Goal: Information Seeking & Learning: Learn about a topic

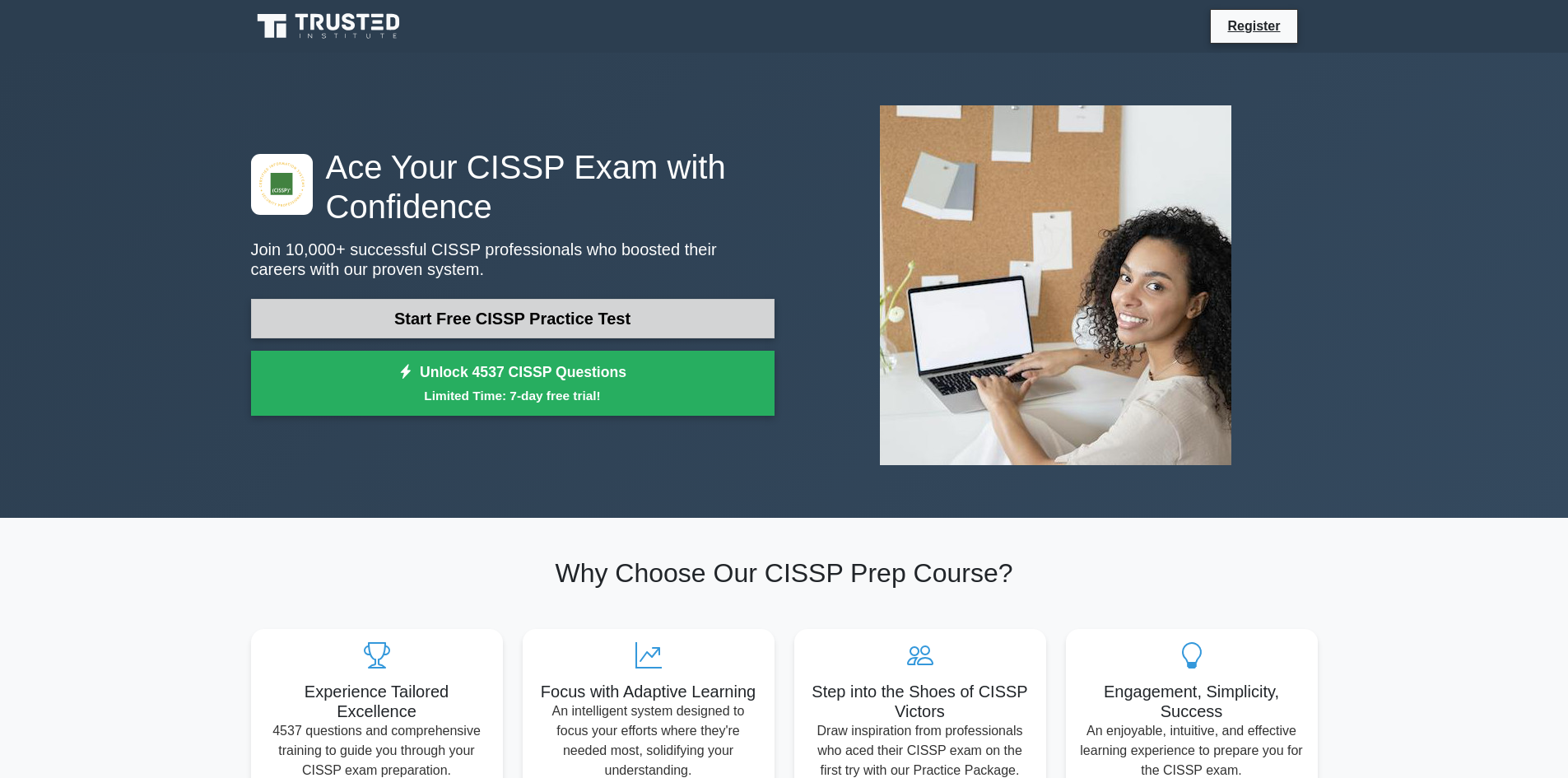
click at [648, 318] on link "Start Free CISSP Practice Test" at bounding box center [512, 319] width 523 height 39
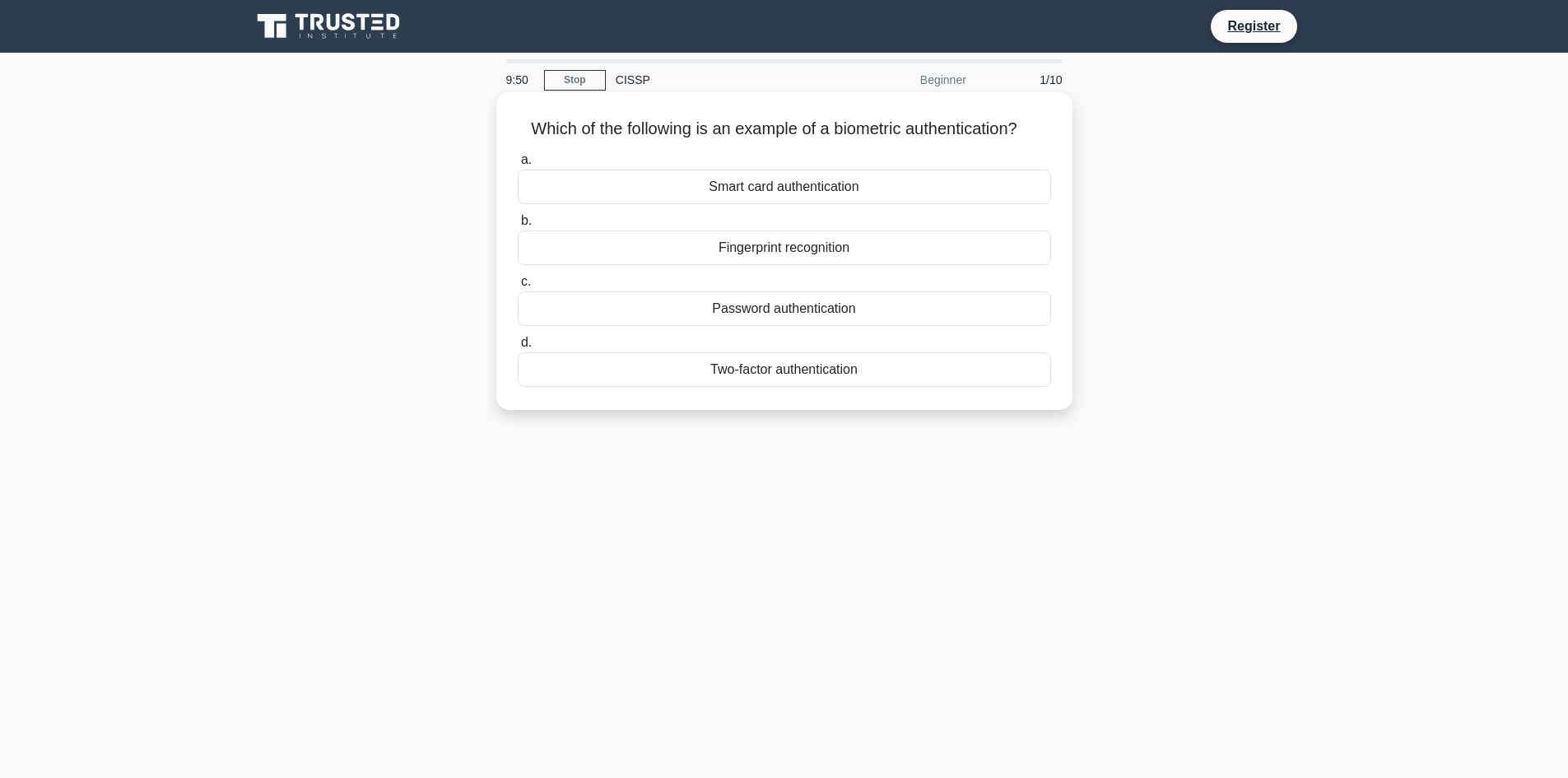
click at [790, 253] on div "Fingerprint recognition" at bounding box center [784, 247] width 534 height 35
click at [518, 226] on input "b. Fingerprint recognition" at bounding box center [518, 221] width 0 height 10
click at [808, 257] on div "Authentication" at bounding box center [784, 247] width 534 height 35
click at [518, 226] on input "b. Authentication" at bounding box center [518, 221] width 0 height 10
click at [815, 188] on div "Secure service" at bounding box center [784, 187] width 534 height 35
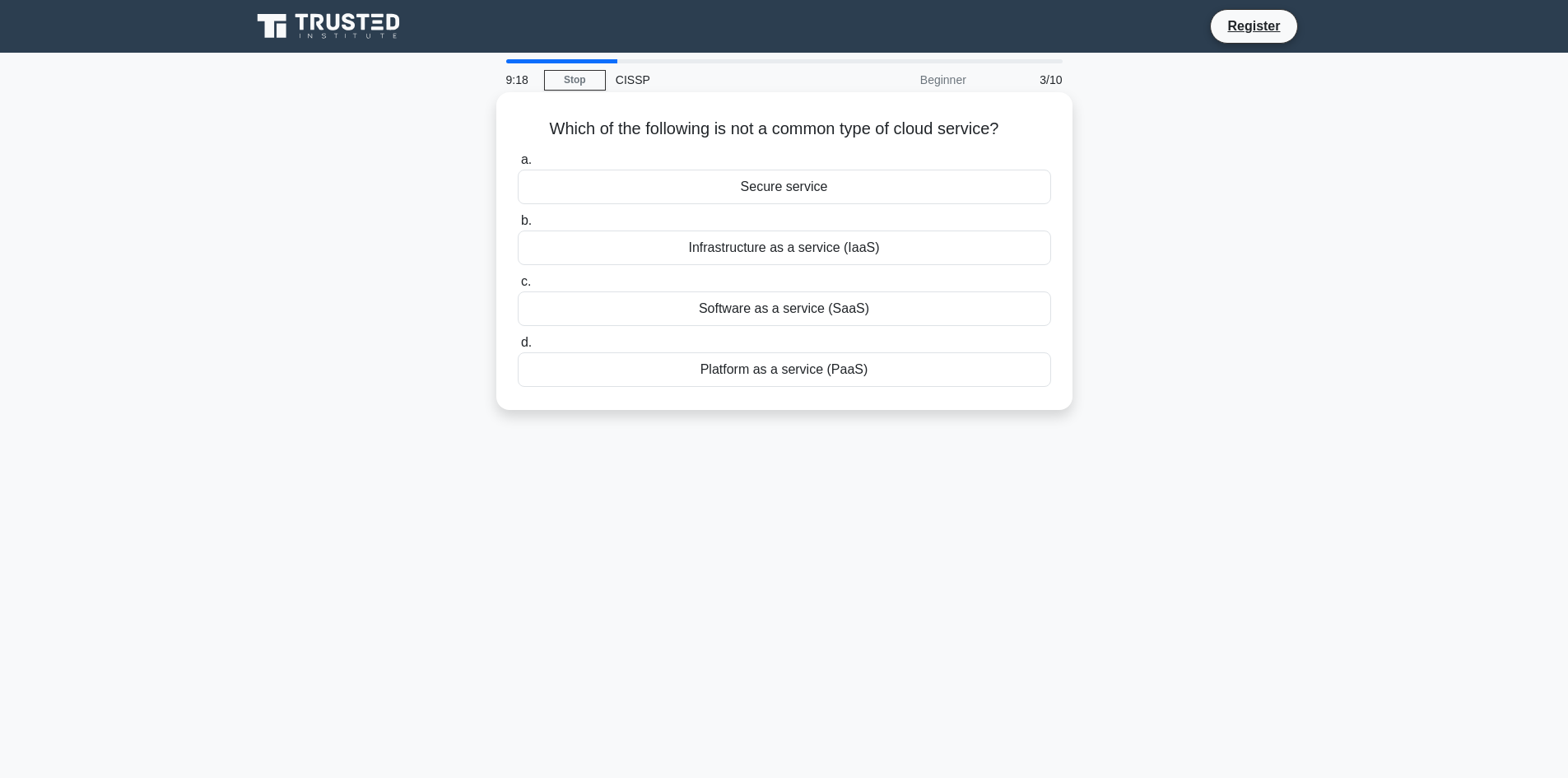
click at [518, 165] on input "a. Secure service" at bounding box center [518, 160] width 0 height 10
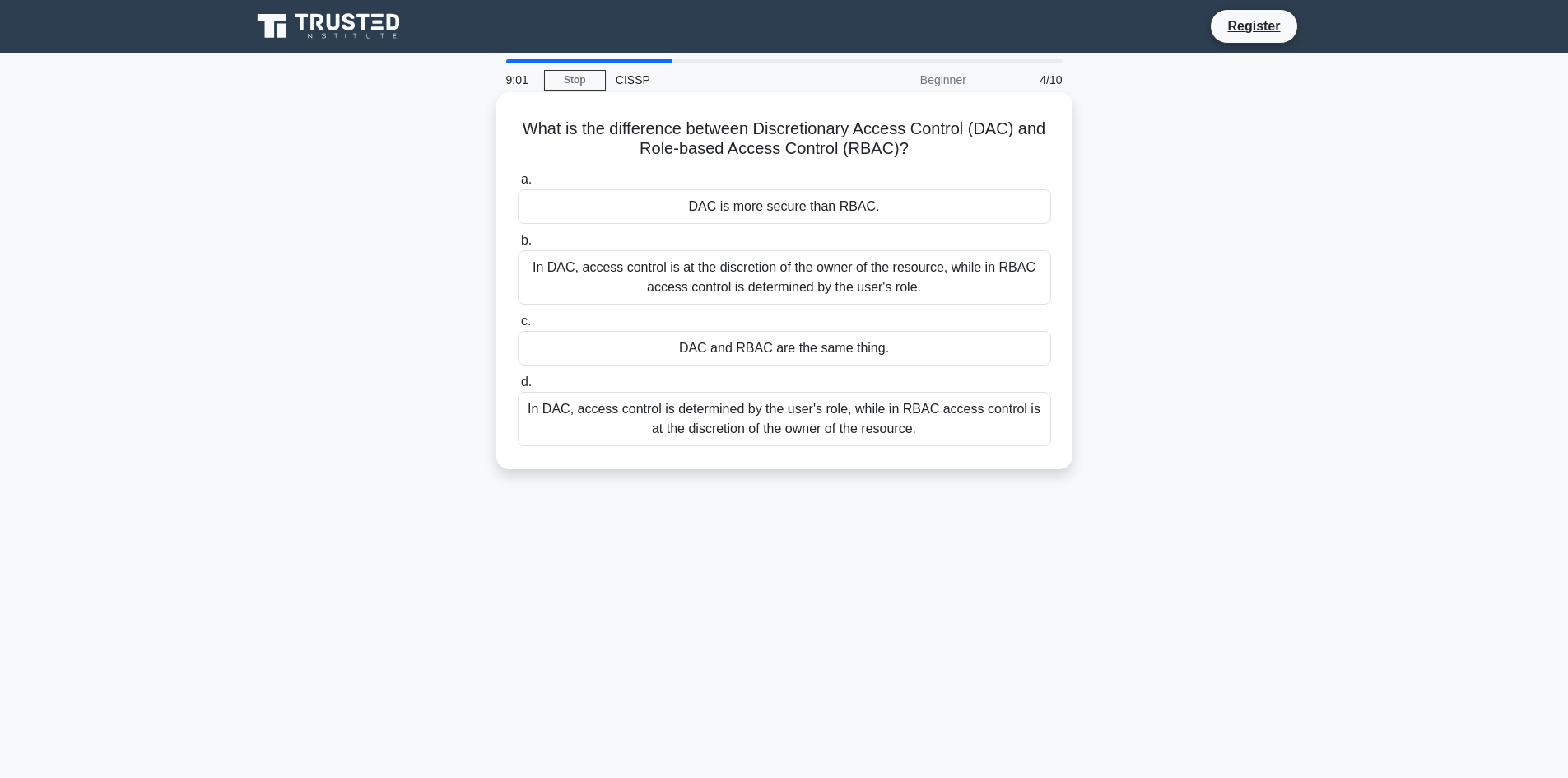
click at [843, 276] on div "In DAC, access control is at the discretion of the owner of the resource, while…" at bounding box center [784, 277] width 534 height 54
click at [518, 246] on input "b. In DAC, access control is at the discretion of the owner of the resource, wh…" at bounding box center [518, 241] width 0 height 10
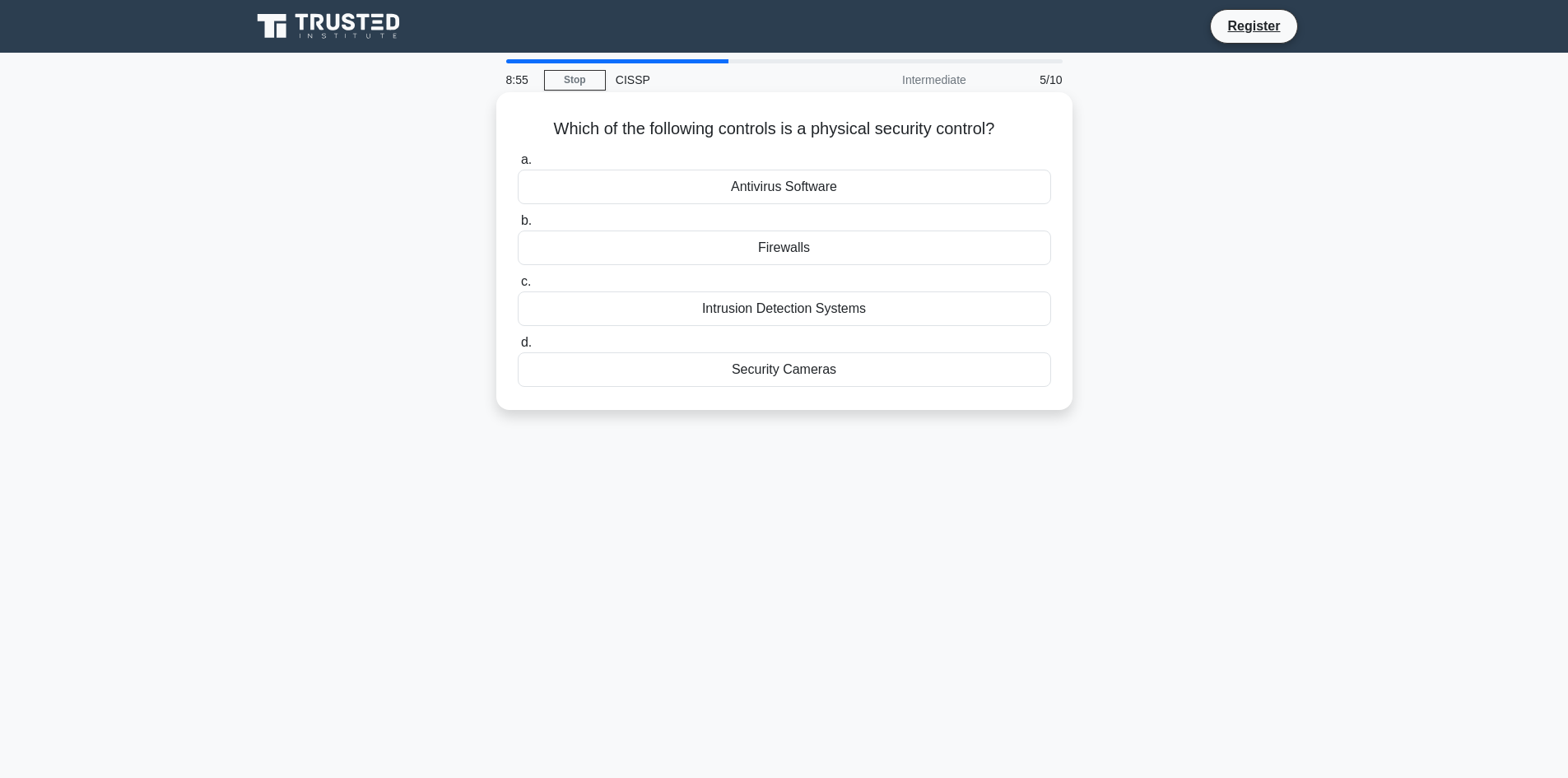
click at [764, 369] on div "Security Cameras" at bounding box center [784, 369] width 534 height 35
click at [518, 349] on input "d. Security Cameras" at bounding box center [518, 342] width 0 height 10
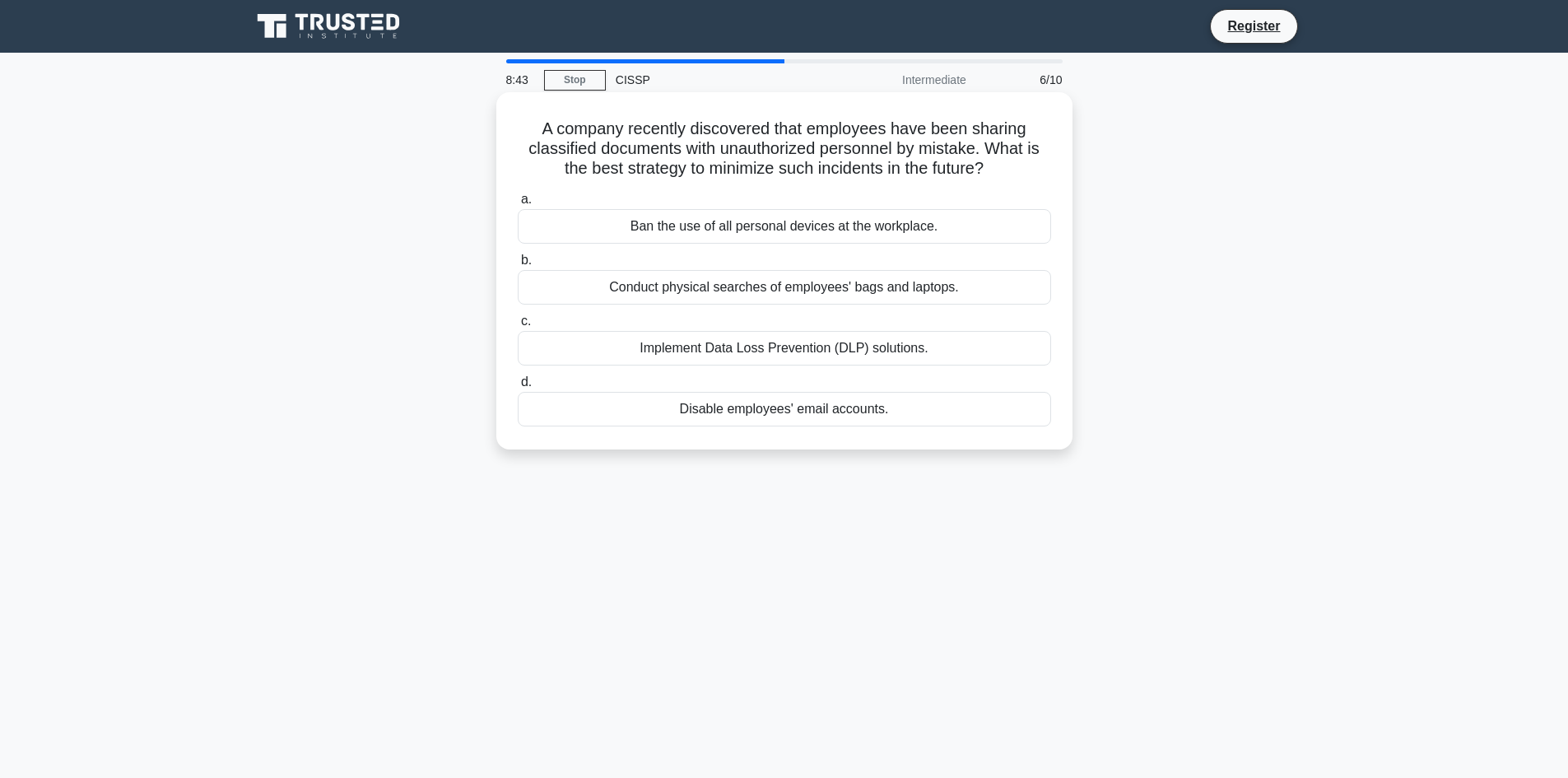
click at [677, 350] on div "Implement Data Loss Prevention (DLP) solutions." at bounding box center [784, 348] width 534 height 35
click at [518, 327] on input "c. Implement Data Loss Prevention (DLP) solutions." at bounding box center [518, 320] width 0 height 10
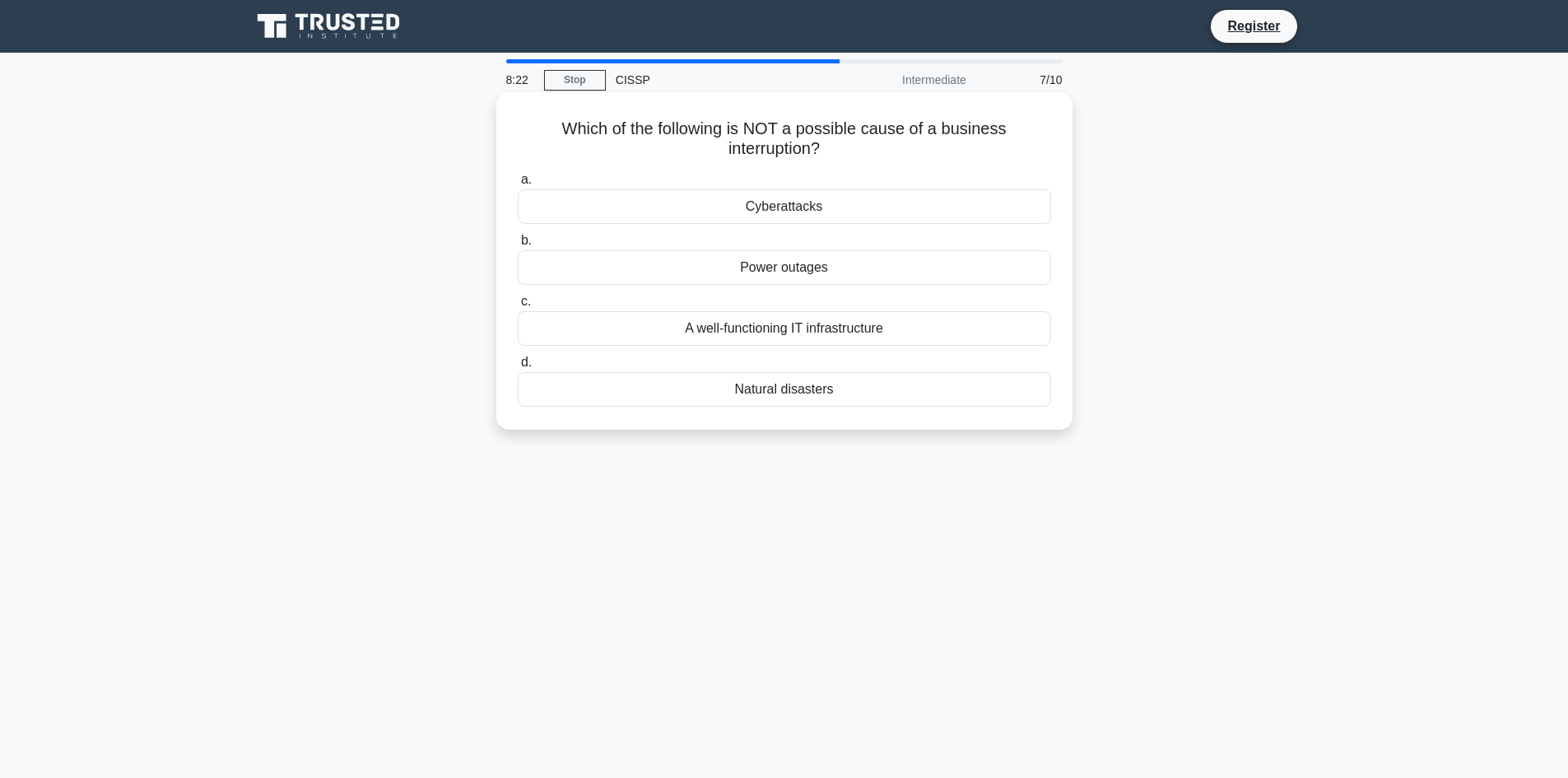
click at [831, 333] on div "A well-functioning IT infrastructure" at bounding box center [784, 328] width 534 height 35
click at [518, 307] on input "c. A well-functioning IT infrastructure" at bounding box center [518, 301] width 0 height 10
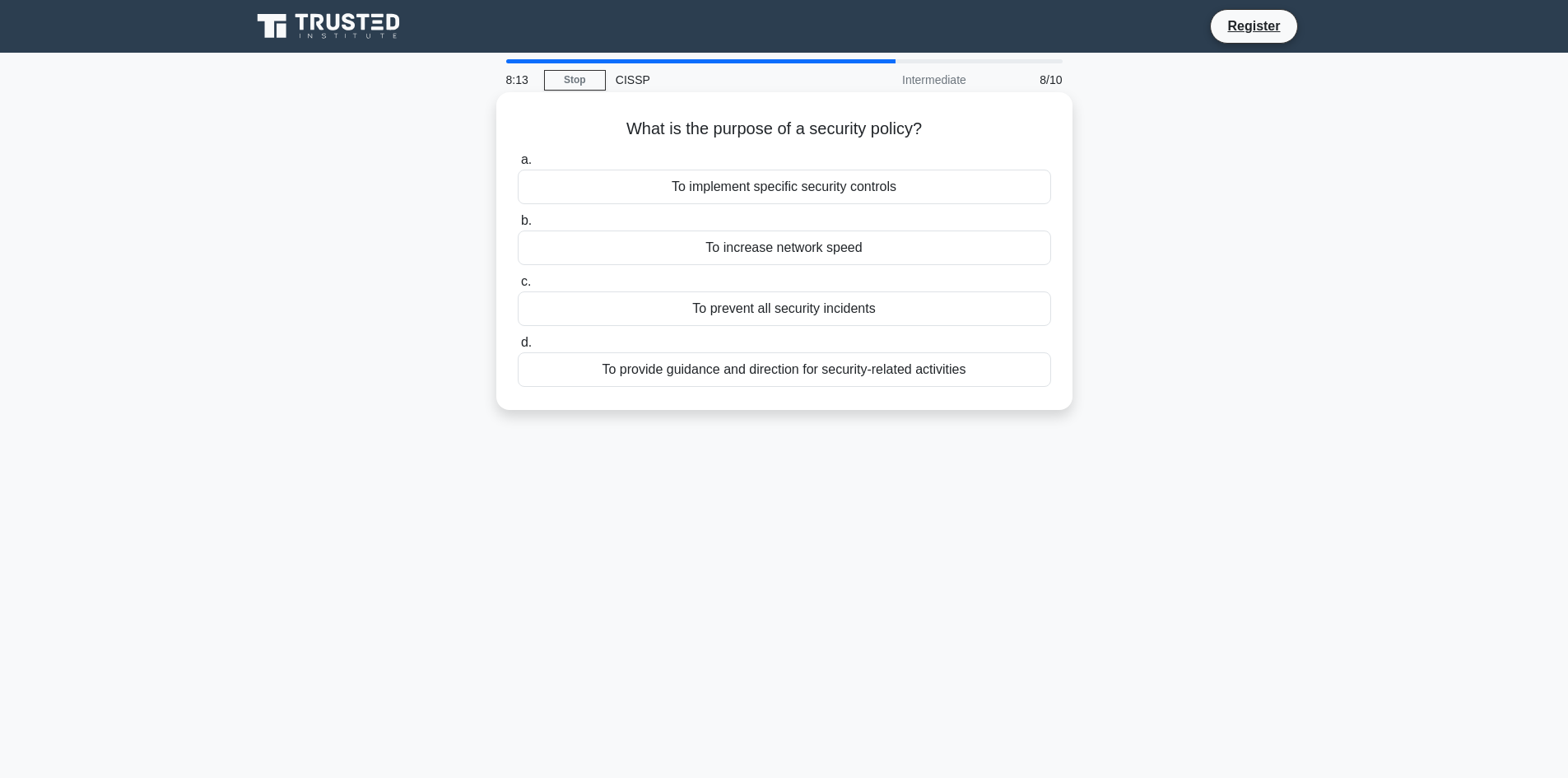
click at [906, 371] on div "To provide guidance and direction for security-related activities" at bounding box center [784, 369] width 534 height 35
click at [518, 349] on input "d. To provide guidance and direction for security-related activities" at bounding box center [518, 342] width 0 height 10
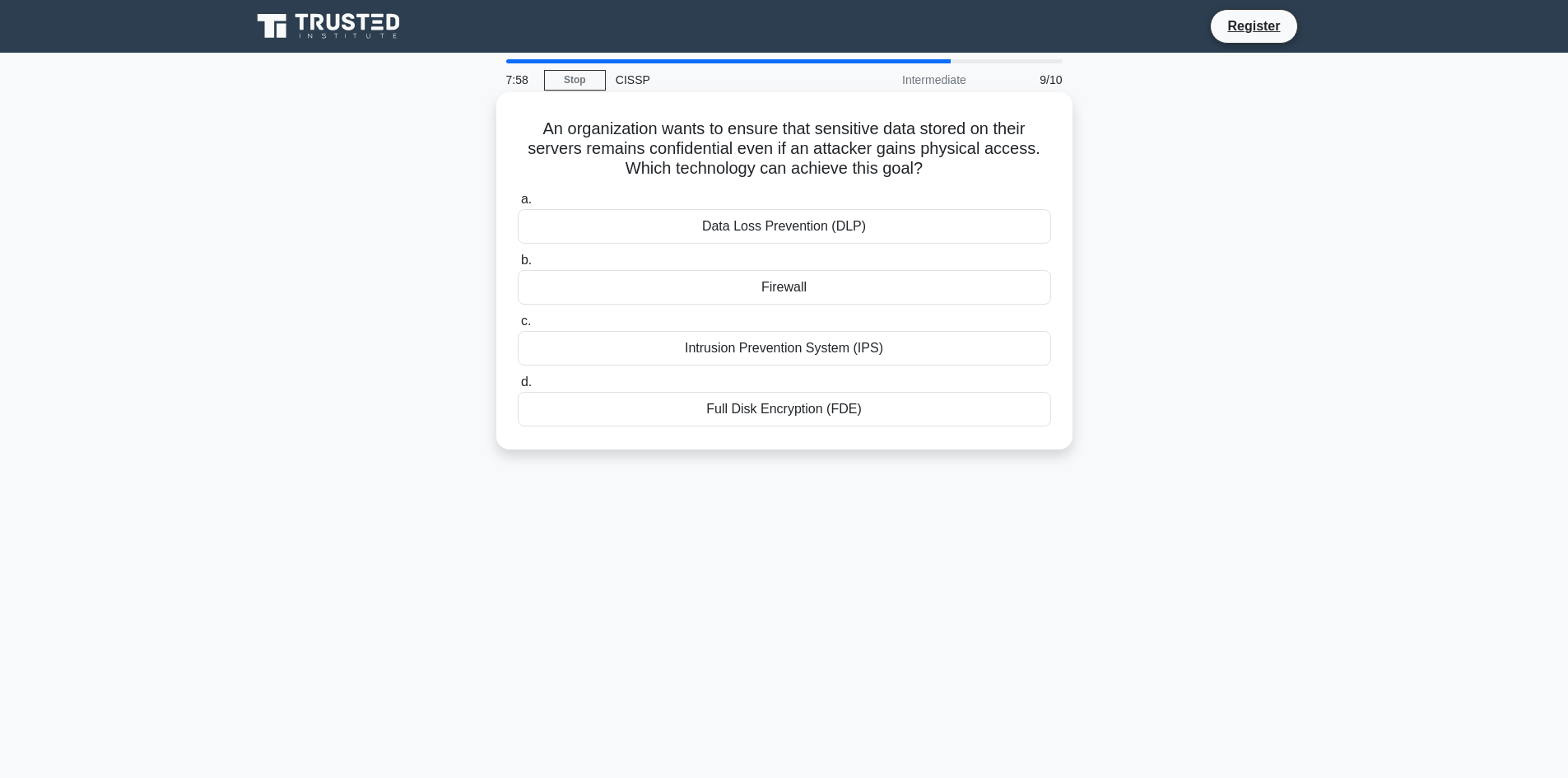
click at [868, 415] on div "Full Disk Encryption (FDE)" at bounding box center [784, 409] width 534 height 35
click at [518, 388] on input "d. Full Disk Encryption (FDE)" at bounding box center [518, 381] width 0 height 10
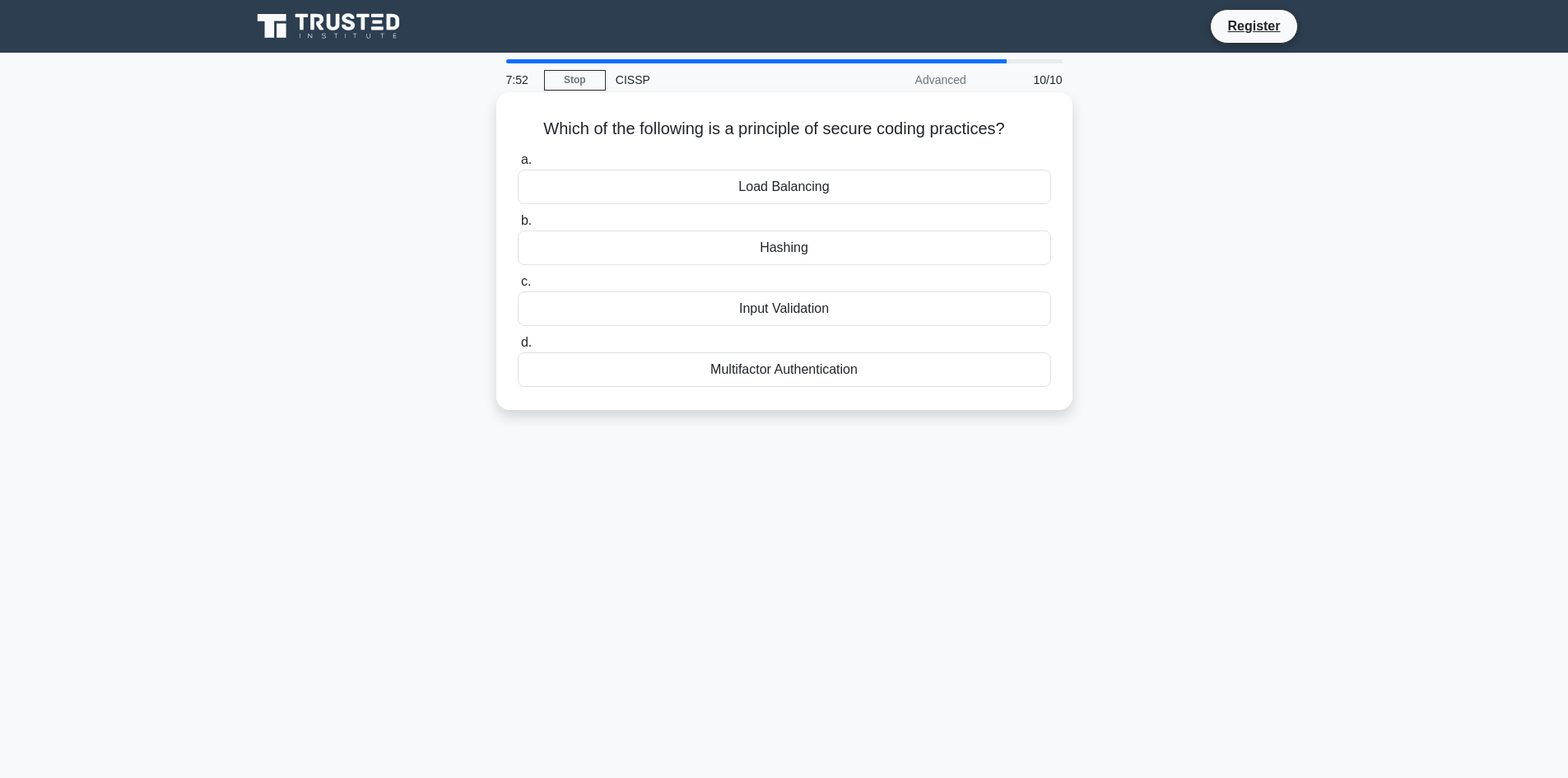
click at [783, 310] on div "Input Validation" at bounding box center [784, 308] width 534 height 35
click at [518, 288] on input "c. Input Validation" at bounding box center [518, 281] width 0 height 10
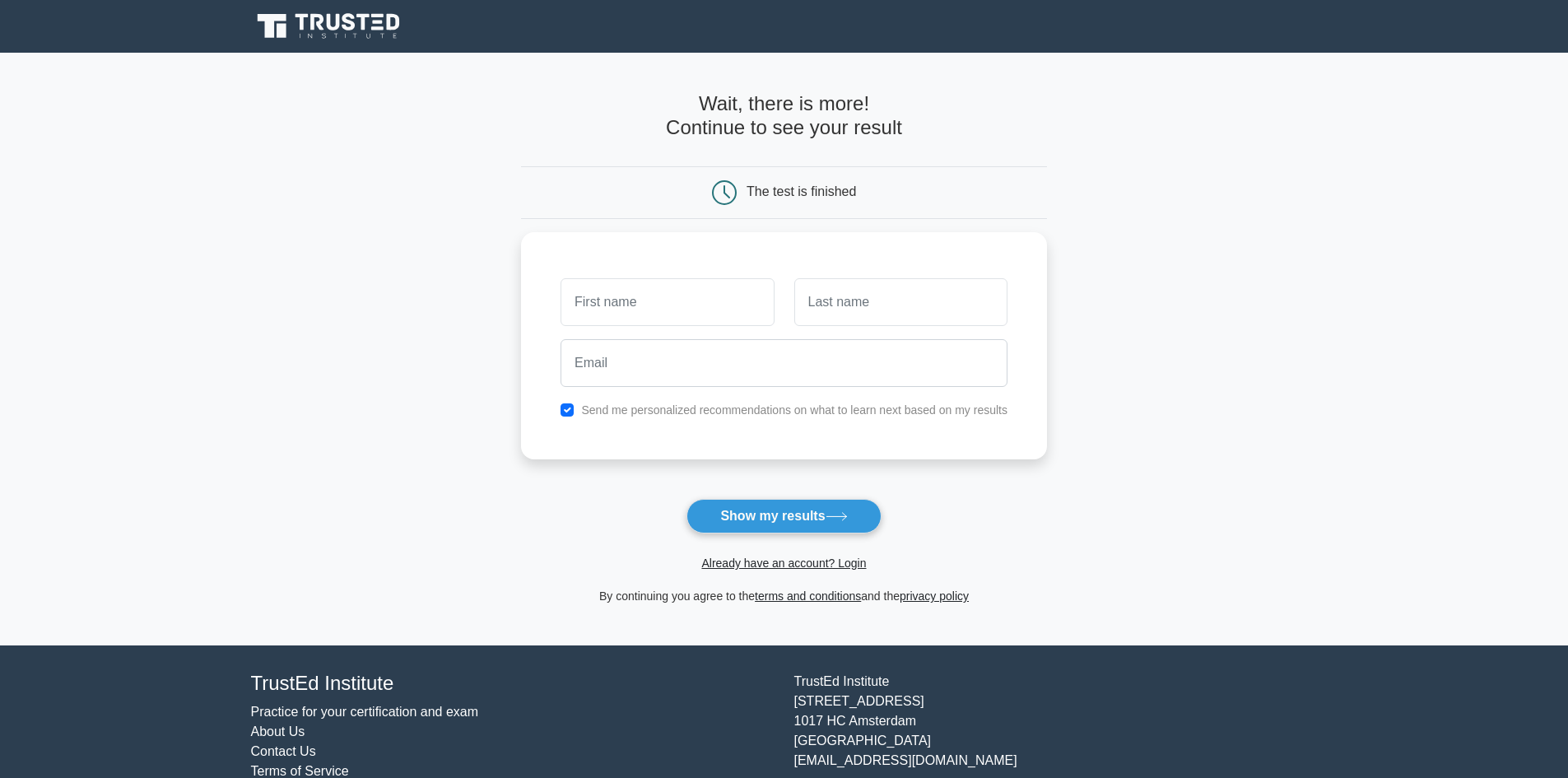
click at [1267, 464] on main "Wait, there is more! Continue to see your result The test is finished and the" at bounding box center [784, 349] width 1568 height 593
